Goal: Browse casually

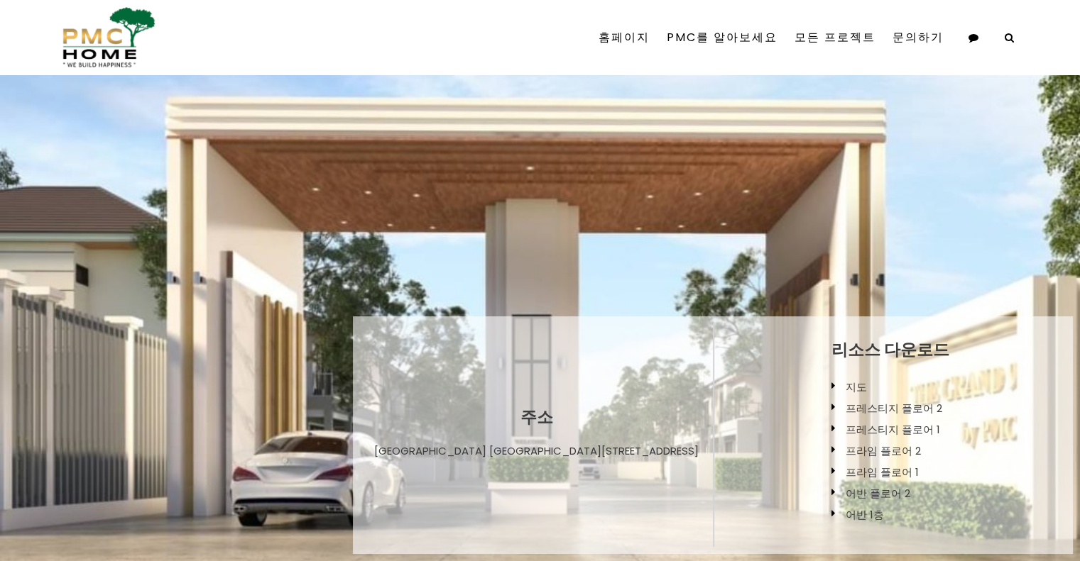
click at [124, 33] on img at bounding box center [106, 37] width 99 height 60
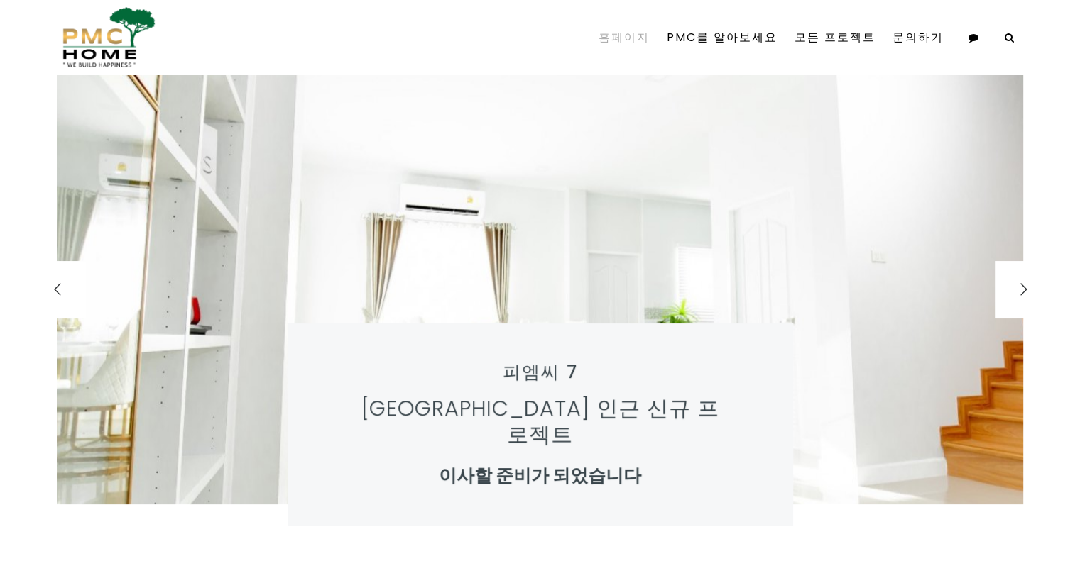
scroll to position [71, 0]
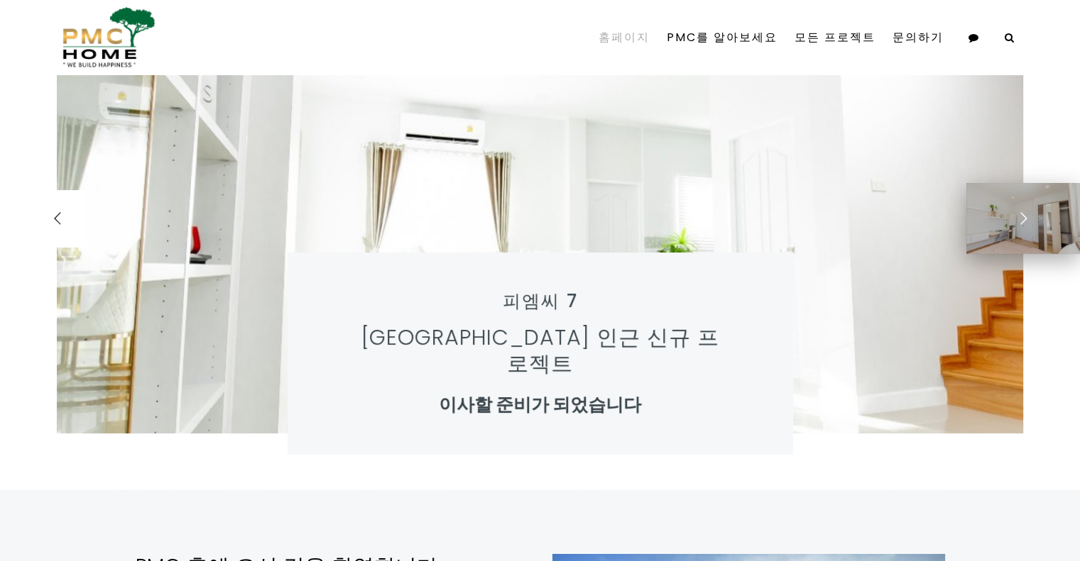
click at [1032, 210] on div at bounding box center [1022, 218] width 57 height 57
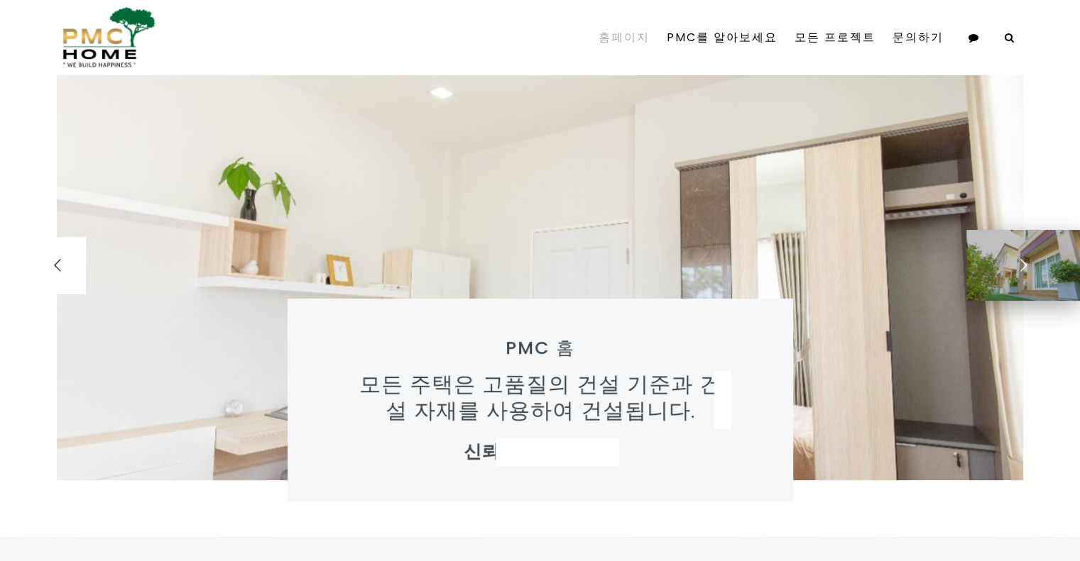
scroll to position [0, 0]
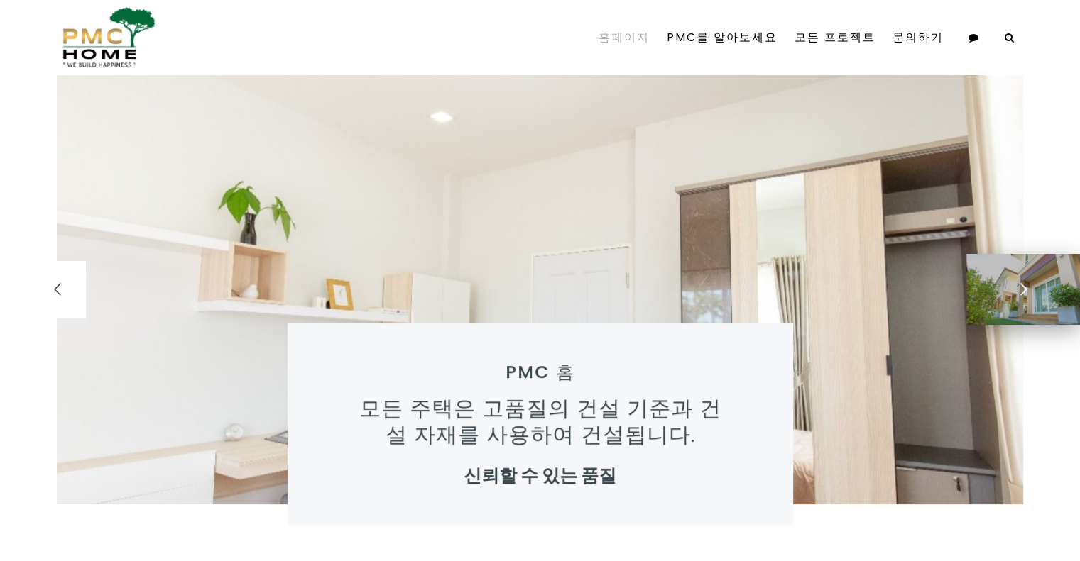
click at [1016, 301] on div at bounding box center [1022, 289] width 57 height 57
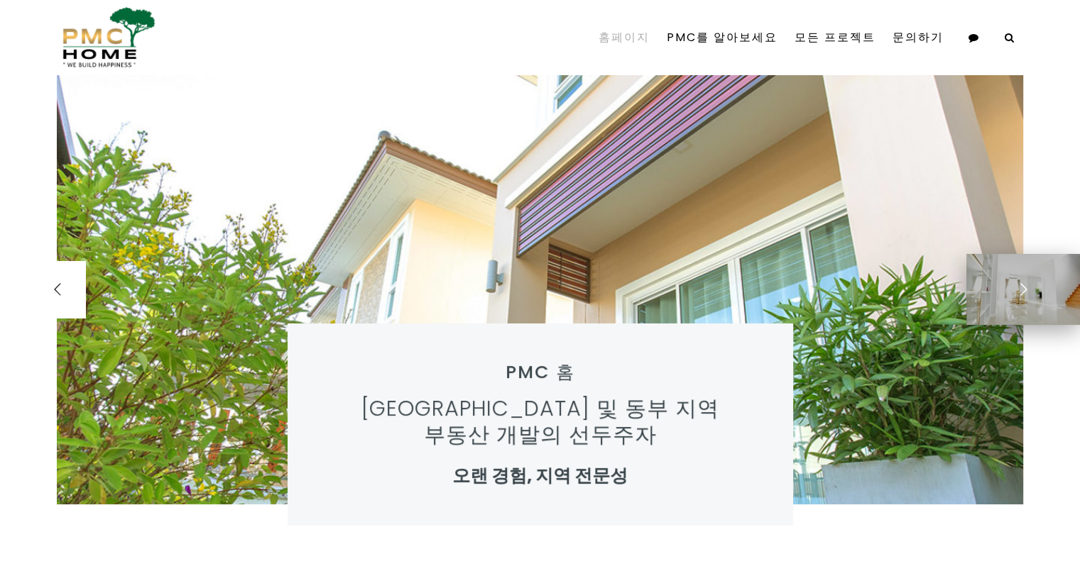
click at [1016, 301] on div at bounding box center [1022, 289] width 57 height 57
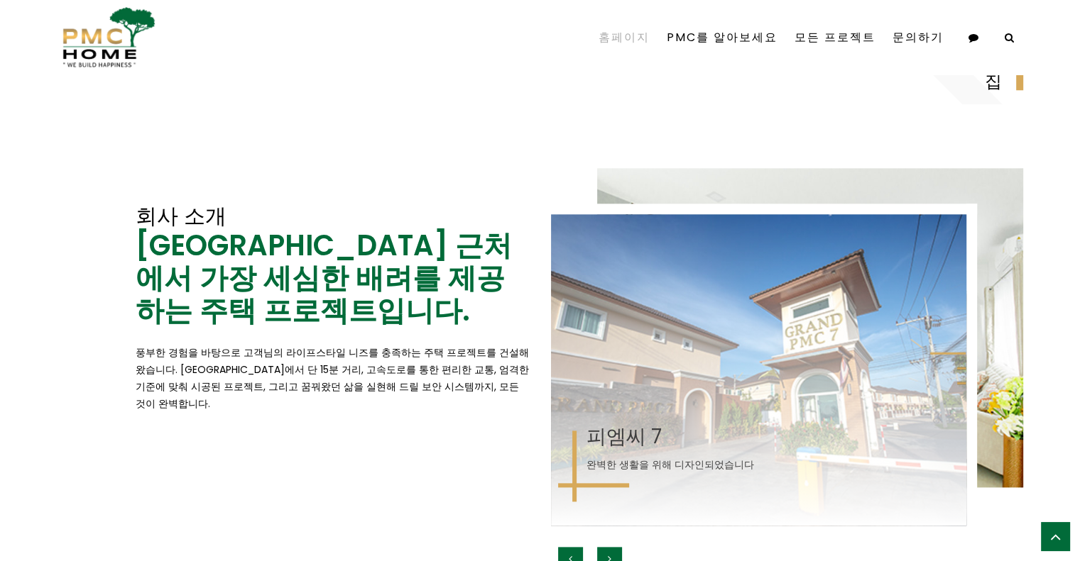
scroll to position [1775, 0]
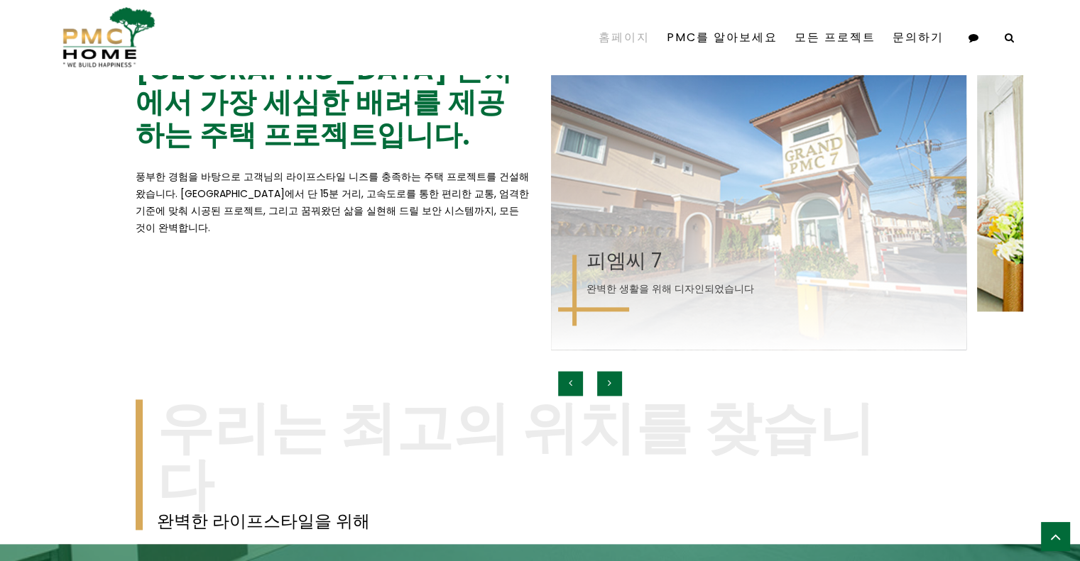
click at [620, 383] on button "button" at bounding box center [609, 383] width 25 height 25
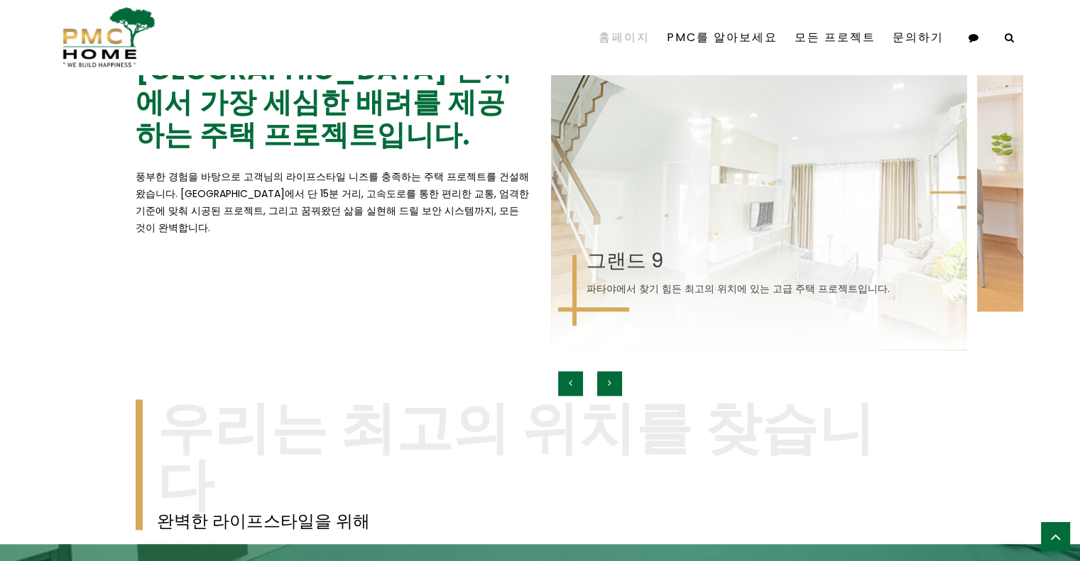
click at [620, 383] on button "button" at bounding box center [609, 383] width 25 height 25
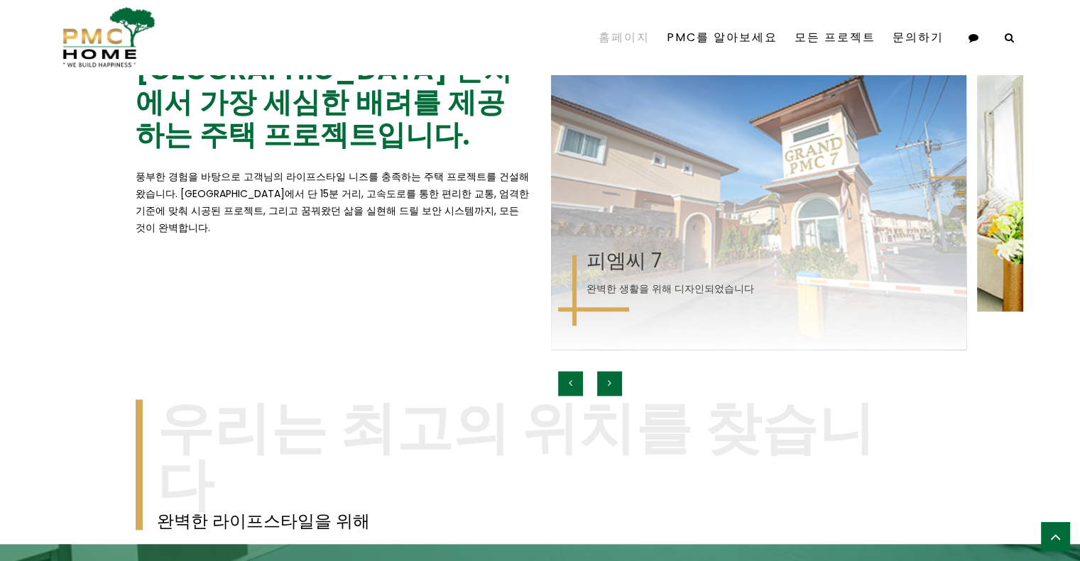
click at [571, 378] on icon "button" at bounding box center [571, 383] width 4 height 10
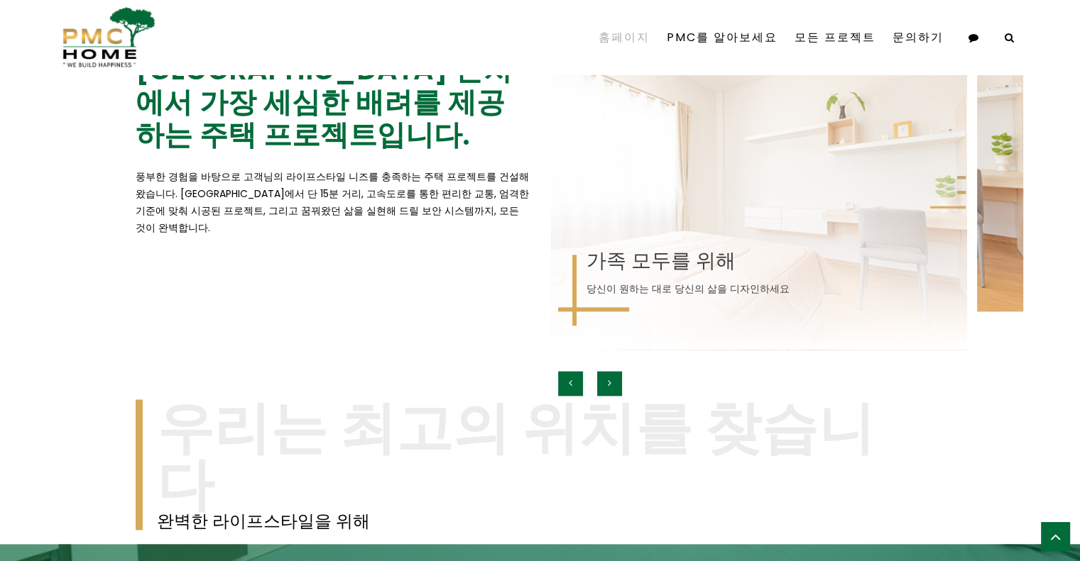
click at [609, 384] on icon "button" at bounding box center [610, 383] width 4 height 10
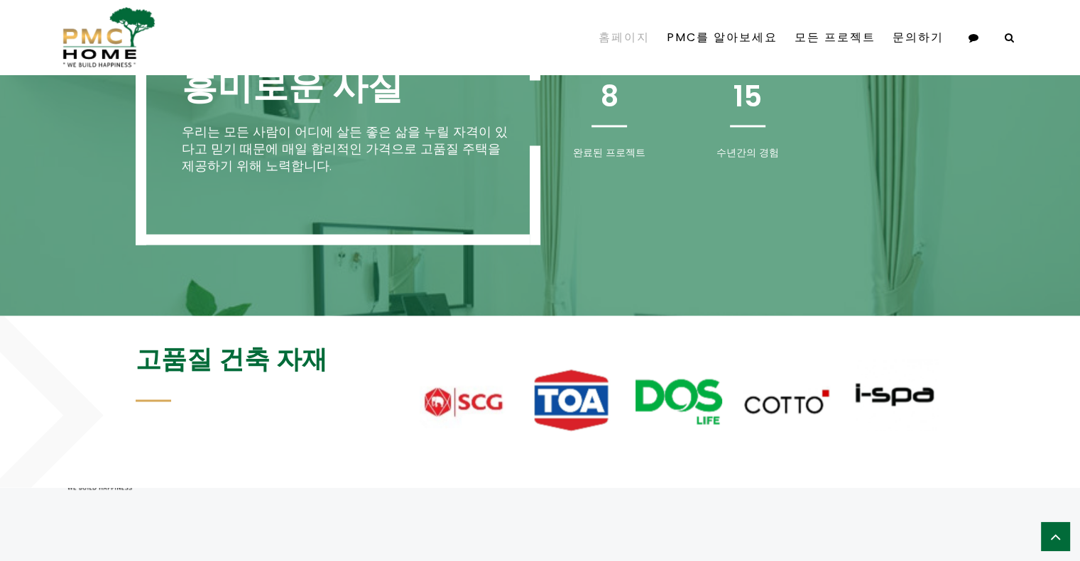
scroll to position [2480, 0]
